Goal: Task Accomplishment & Management: Complete application form

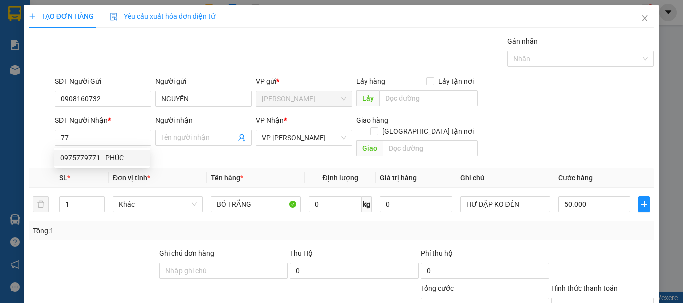
click at [122, 157] on div "0975779771 - PHÚC" at bounding box center [101, 157] width 83 height 11
type input "0975779771"
type input "PHÚC"
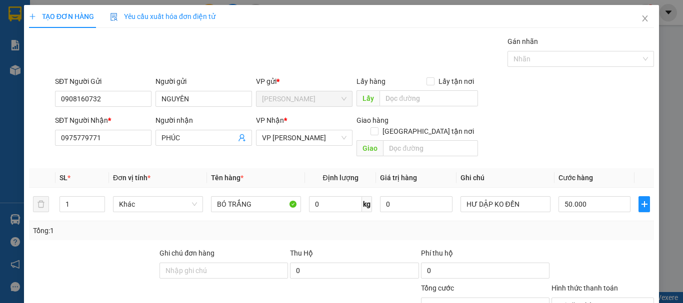
scroll to position [97, 0]
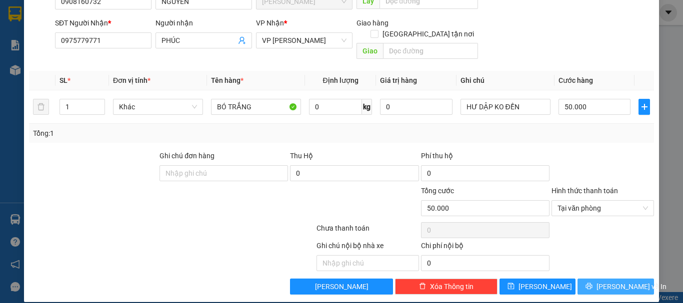
type input "0975779771"
click at [604, 281] on span "[PERSON_NAME] và In" at bounding box center [631, 286] width 70 height 11
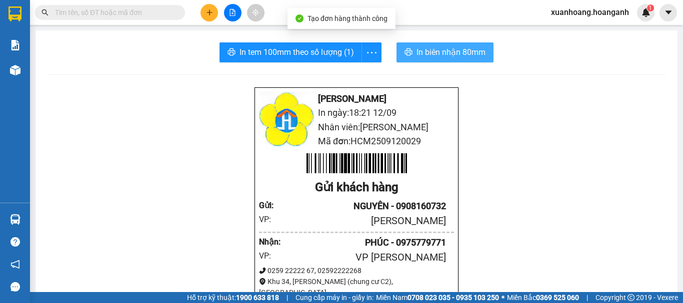
click at [453, 55] on span "In biên nhận 80mm" at bounding box center [450, 52] width 69 height 12
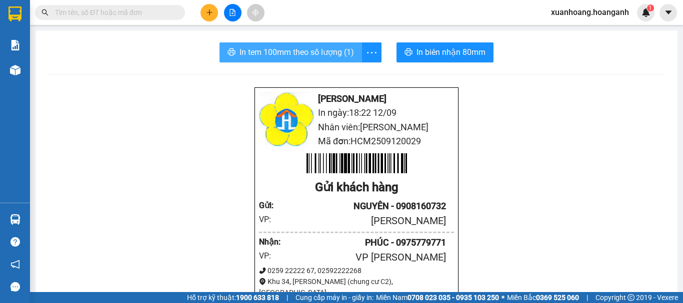
click at [282, 51] on span "In tem 100mm theo số lượng (1)" at bounding box center [296, 52] width 114 height 12
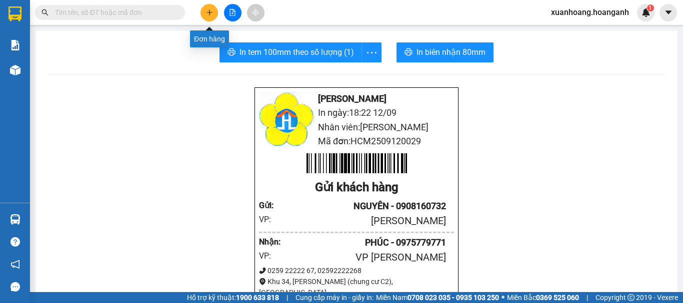
click at [206, 12] on icon "plus" at bounding box center [209, 12] width 7 height 7
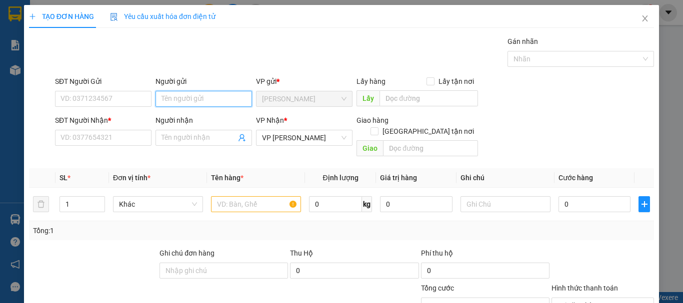
click at [186, 97] on input "Người gửi" at bounding box center [203, 99] width 96 height 16
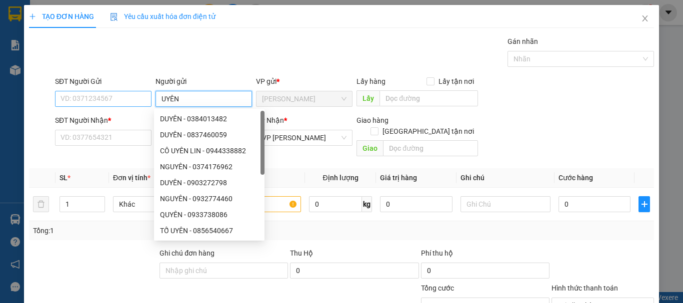
type input "UYÊN"
click at [125, 103] on input "SĐT Người Gửi" at bounding box center [103, 99] width 96 height 16
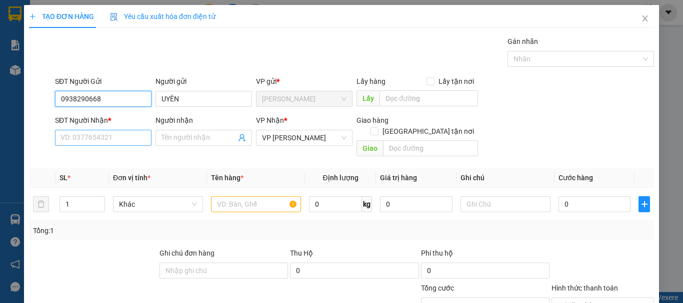
type input "0938290668"
click at [126, 137] on input "SĐT Người Nhận *" at bounding box center [103, 138] width 96 height 16
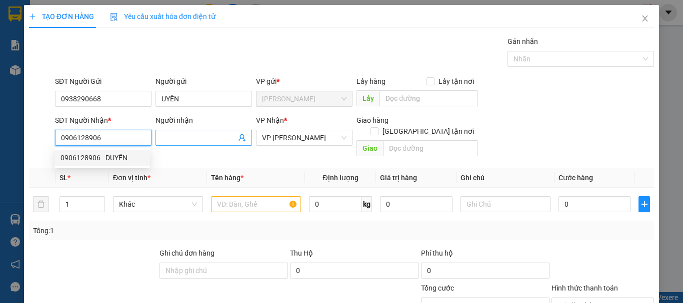
type input "0906128906"
click at [174, 136] on input "Người nhận" at bounding box center [198, 137] width 74 height 11
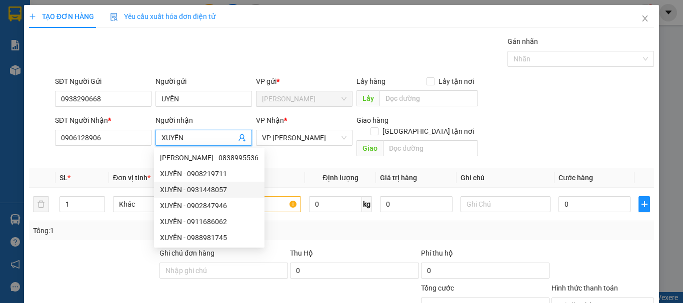
type input "XUYÊN"
click at [115, 248] on div at bounding box center [93, 265] width 130 height 35
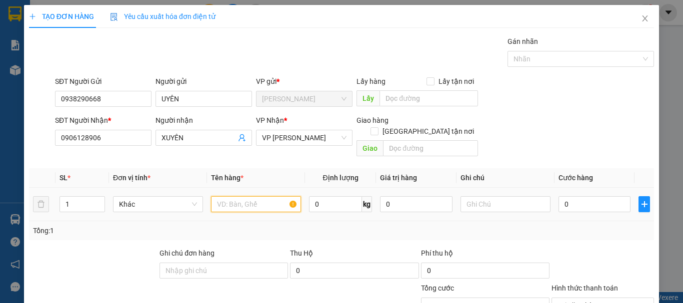
click at [231, 196] on input "text" at bounding box center [256, 204] width 90 height 16
type input "THÙNG CARTON"
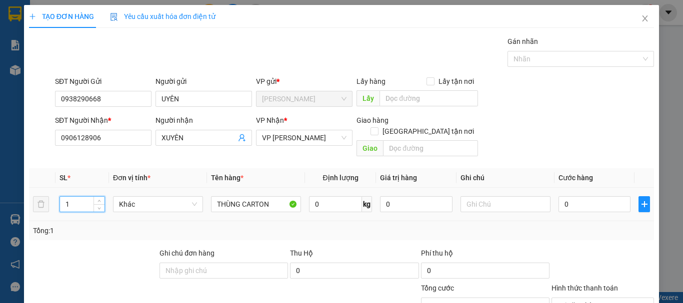
drag, startPoint x: 77, startPoint y: 192, endPoint x: 67, endPoint y: 196, distance: 10.6
click at [67, 197] on input "1" at bounding box center [82, 204] width 44 height 15
drag, startPoint x: 67, startPoint y: 196, endPoint x: 62, endPoint y: 198, distance: 5.9
click at [62, 198] on input "1" at bounding box center [82, 204] width 44 height 15
type input "2"
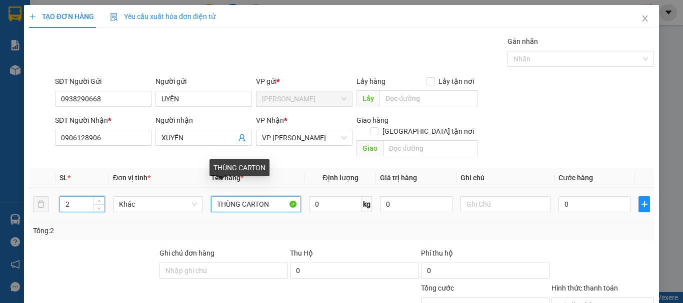
click at [271, 196] on input "THÙNG CARTON" at bounding box center [256, 204] width 90 height 16
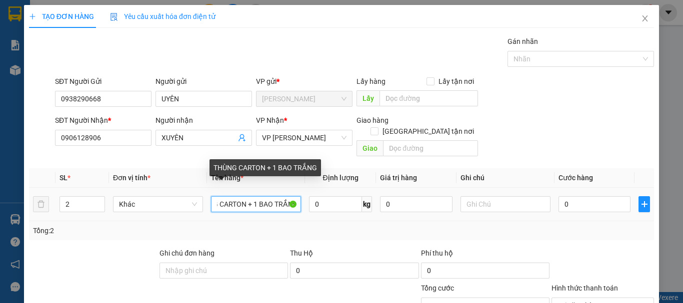
scroll to position [0, 27]
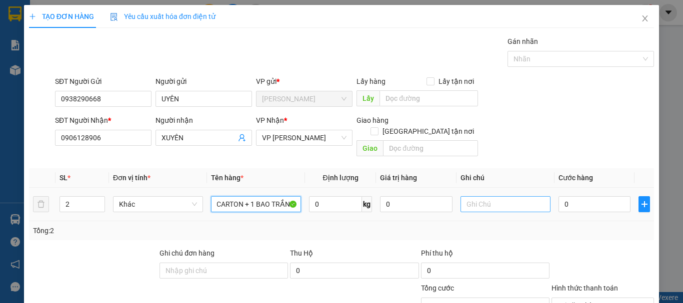
type input "THÙNG CARTON + 1 BAO TRẮNG"
click at [471, 196] on input "text" at bounding box center [505, 204] width 90 height 16
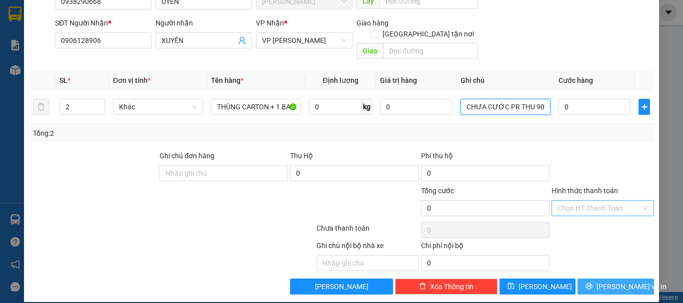
type input "CHƯA CƯỚC PR THU 90"
click at [611, 281] on span "[PERSON_NAME] và In" at bounding box center [631, 286] width 70 height 11
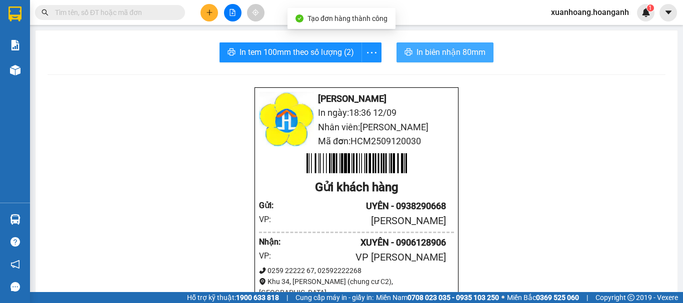
click at [473, 55] on span "In biên nhận 80mm" at bounding box center [450, 52] width 69 height 12
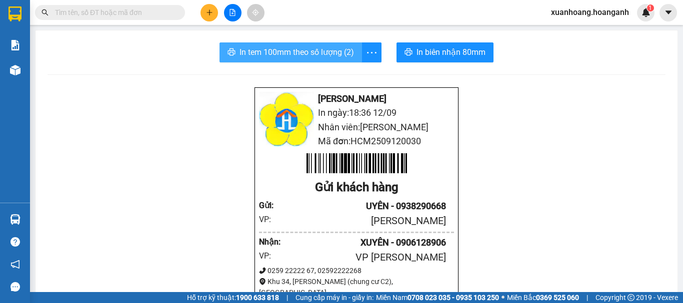
click at [342, 52] on span "In tem 100mm theo số lượng (2)" at bounding box center [296, 52] width 114 height 12
